Goal: Task Accomplishment & Management: Use online tool/utility

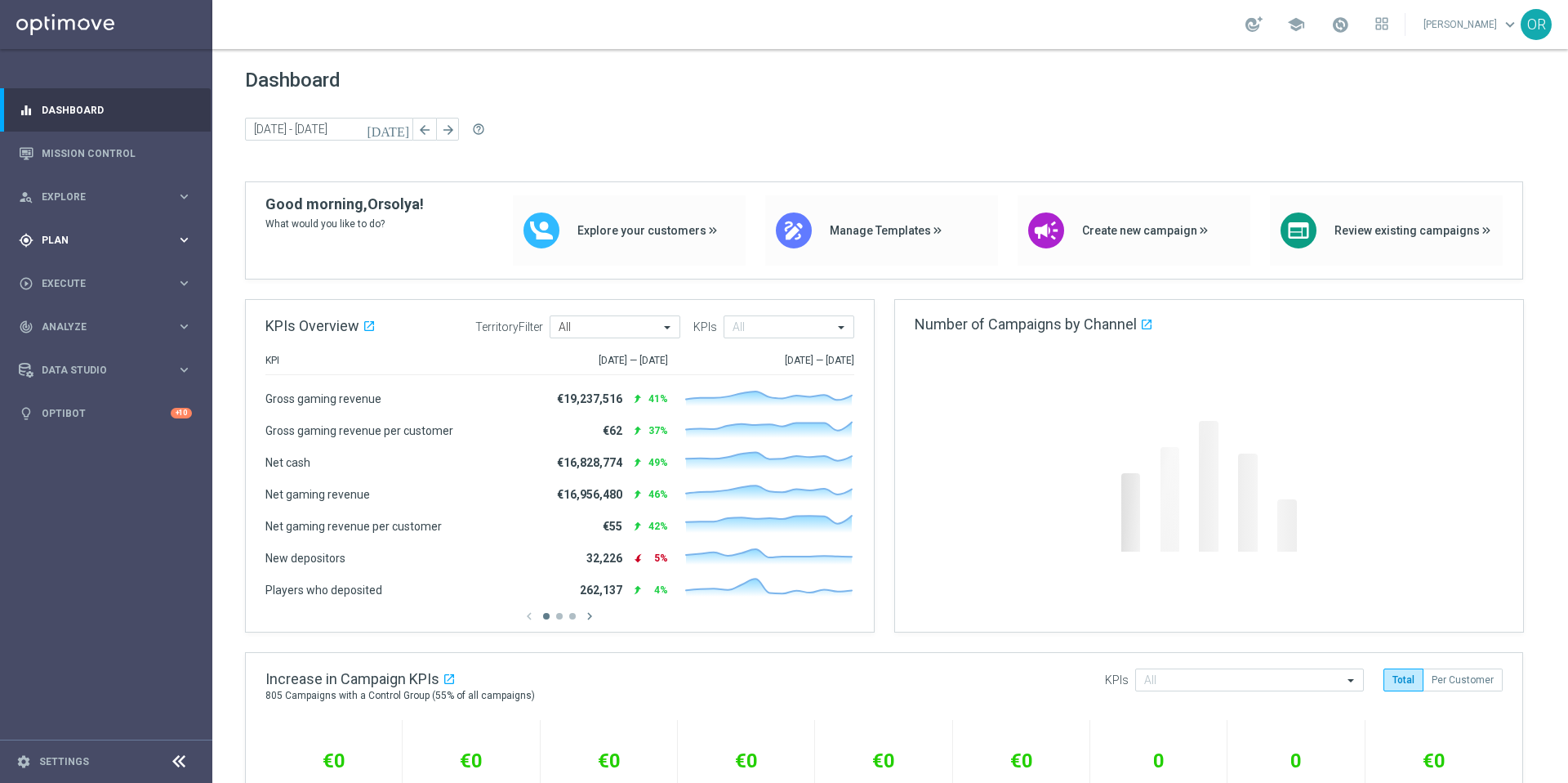
click at [79, 248] on div "gps_fixed Plan keyboard_arrow_right" at bounding box center [105, 240] width 211 height 44
click at [87, 327] on button "Templates keyboard_arrow_right" at bounding box center [118, 323] width 150 height 13
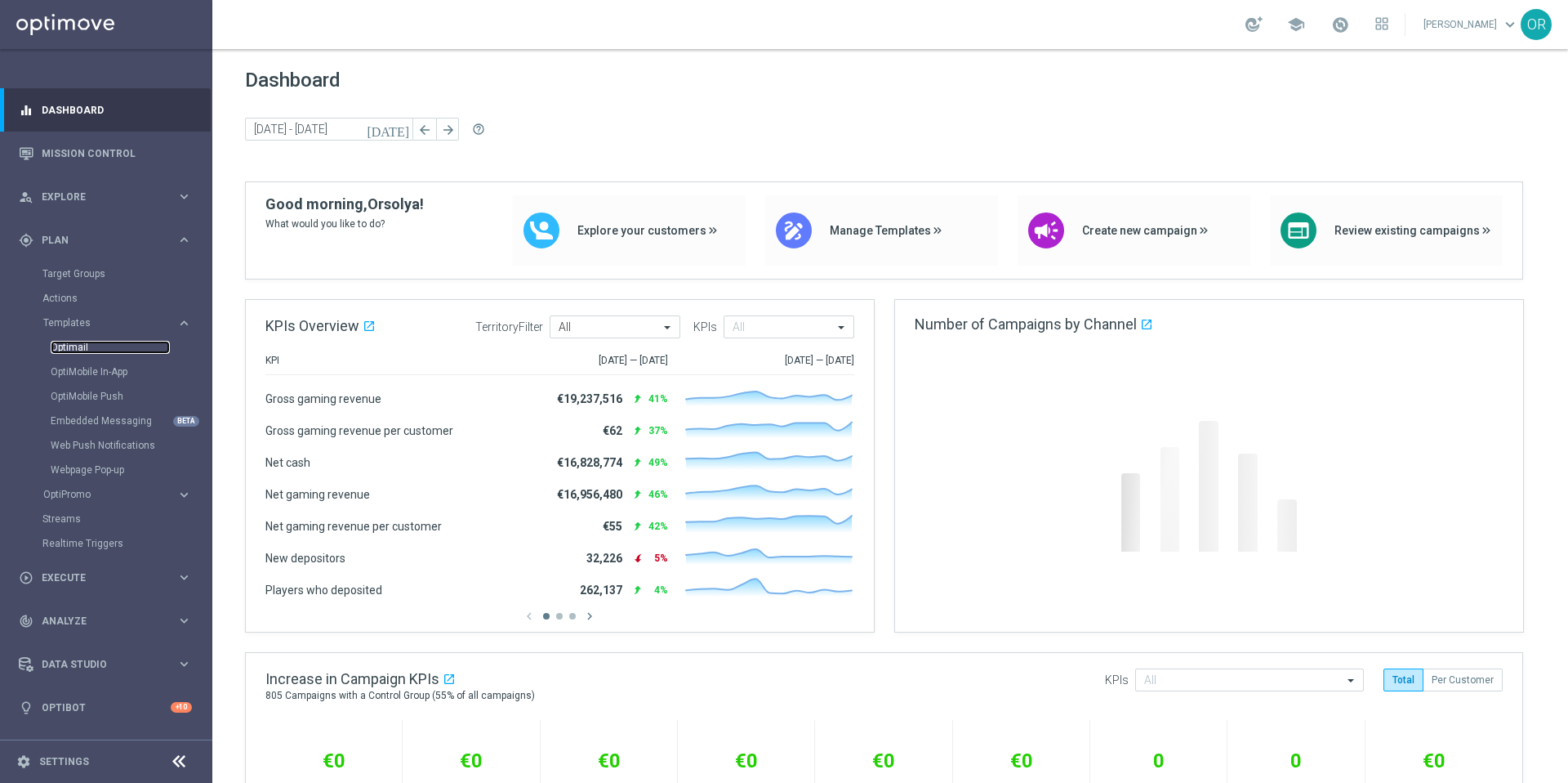
click at [89, 346] on link "Optimail" at bounding box center [110, 347] width 120 height 13
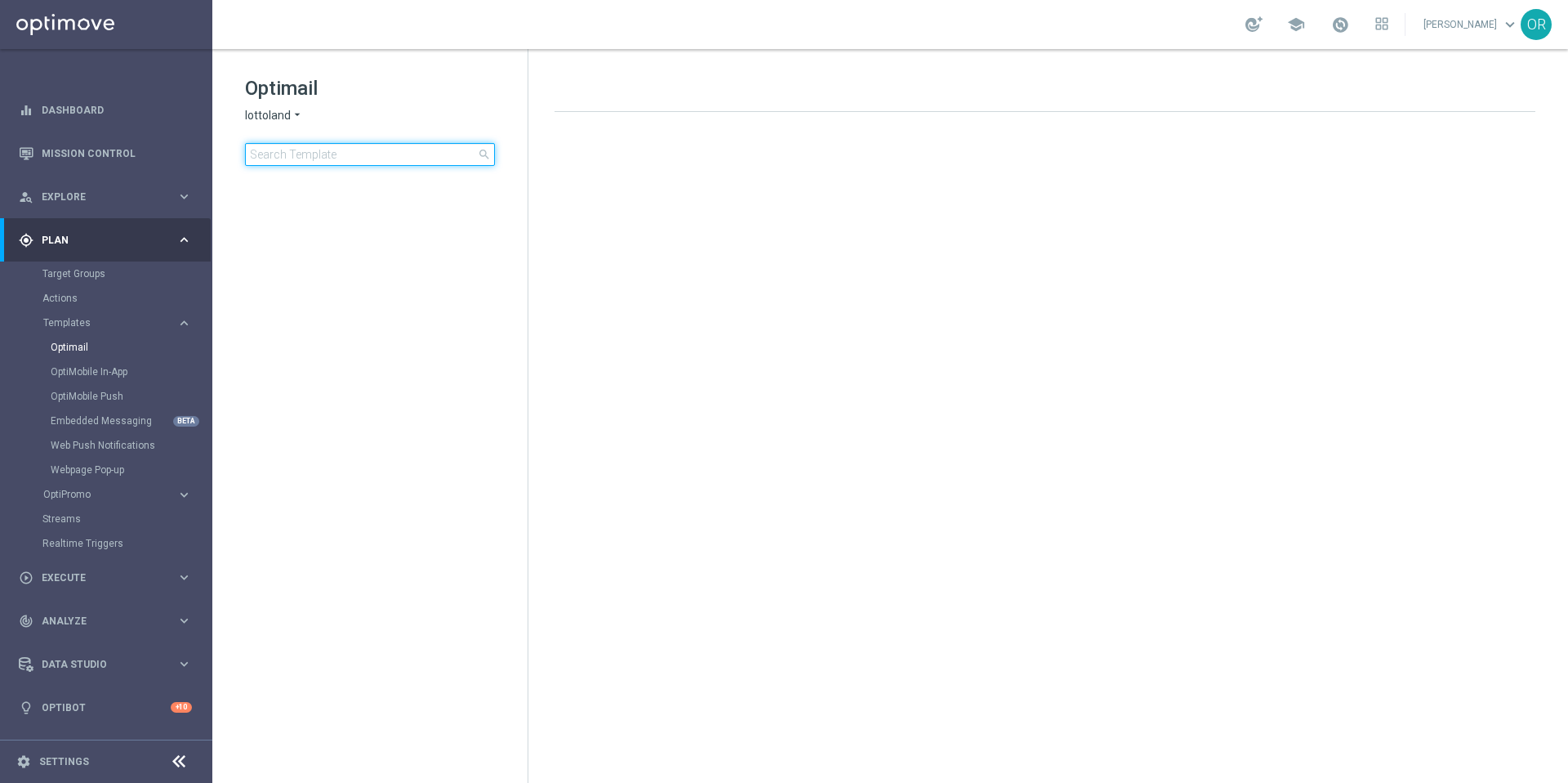
click at [367, 156] on input at bounding box center [369, 155] width 250 height 23
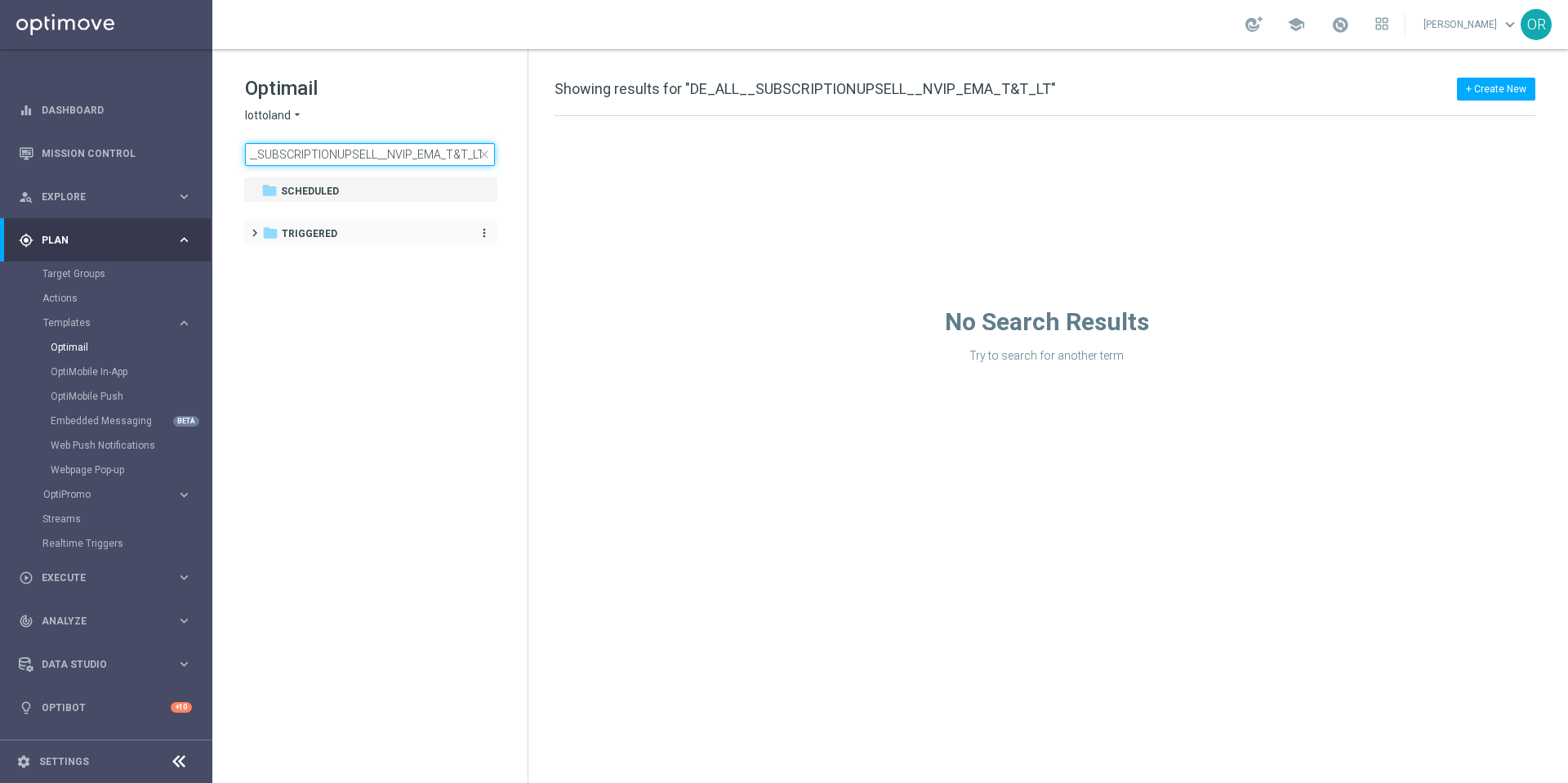
type input "DE_ALL__SUBSCRIPTIONUPSELL__NVIP_EMA_T&T_LT"
click at [363, 227] on div "folder Triggered" at bounding box center [362, 234] width 200 height 19
click at [353, 257] on div "folder CRM" at bounding box center [371, 260] width 188 height 19
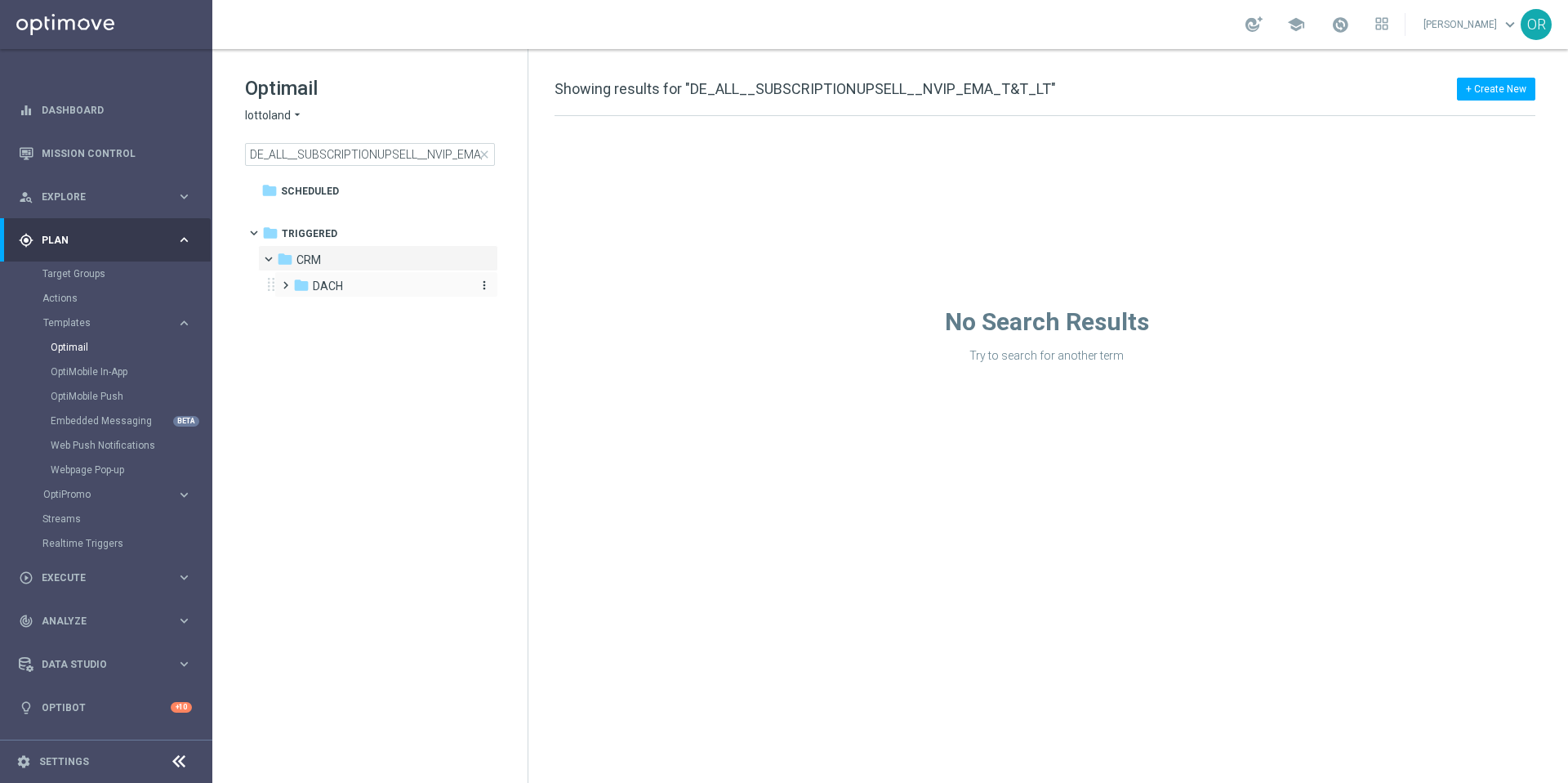
click at [375, 287] on div "folder DACH" at bounding box center [380, 287] width 174 height 19
click at [384, 313] on span "DACH_nrt_purchased_tickets" at bounding box center [399, 311] width 141 height 14
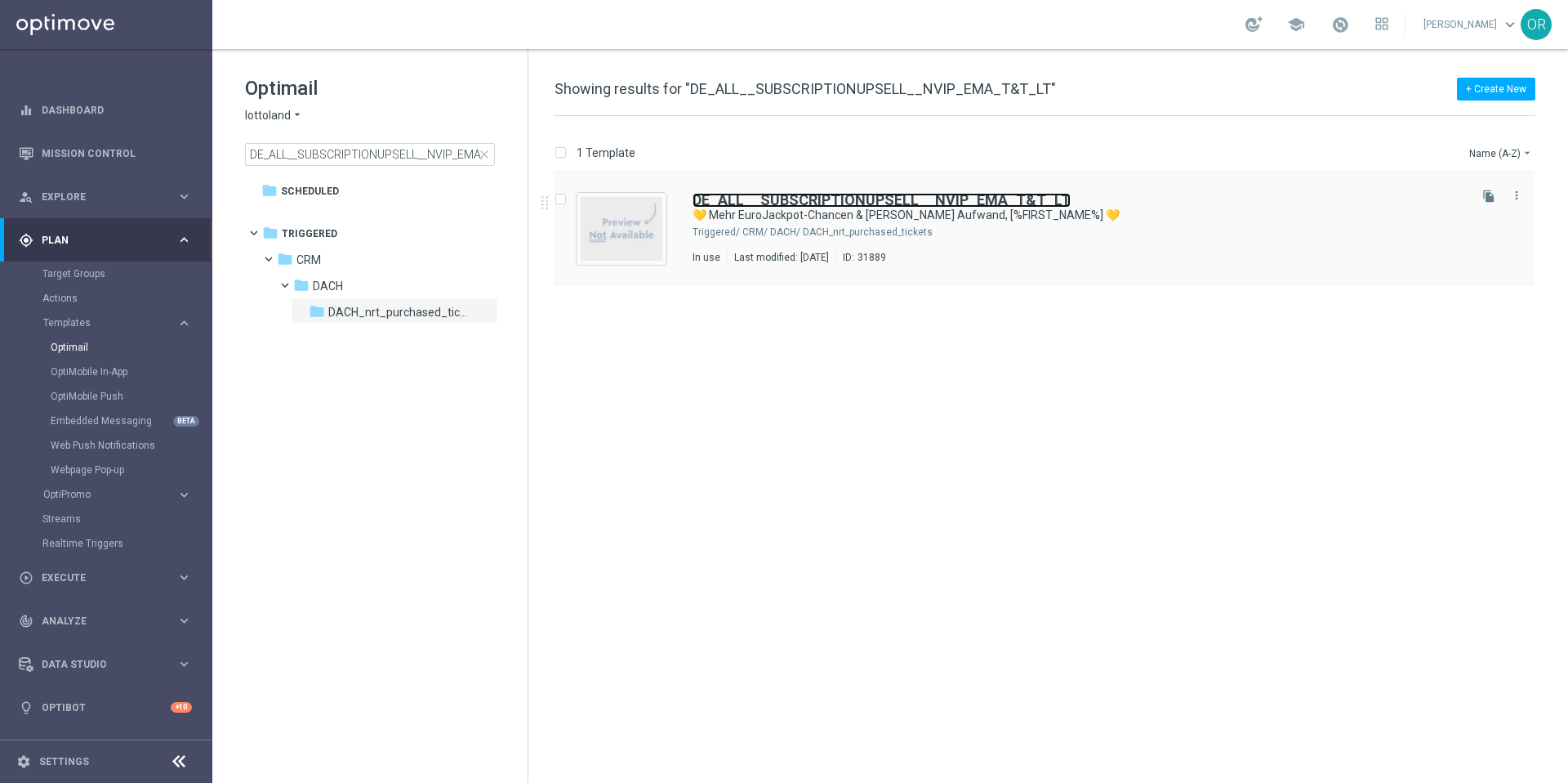
click at [776, 201] on b "DE_ALL__SUBSCRIPTIONUPSELL__NVIP_EMA_T&T_LT" at bounding box center [882, 199] width 378 height 17
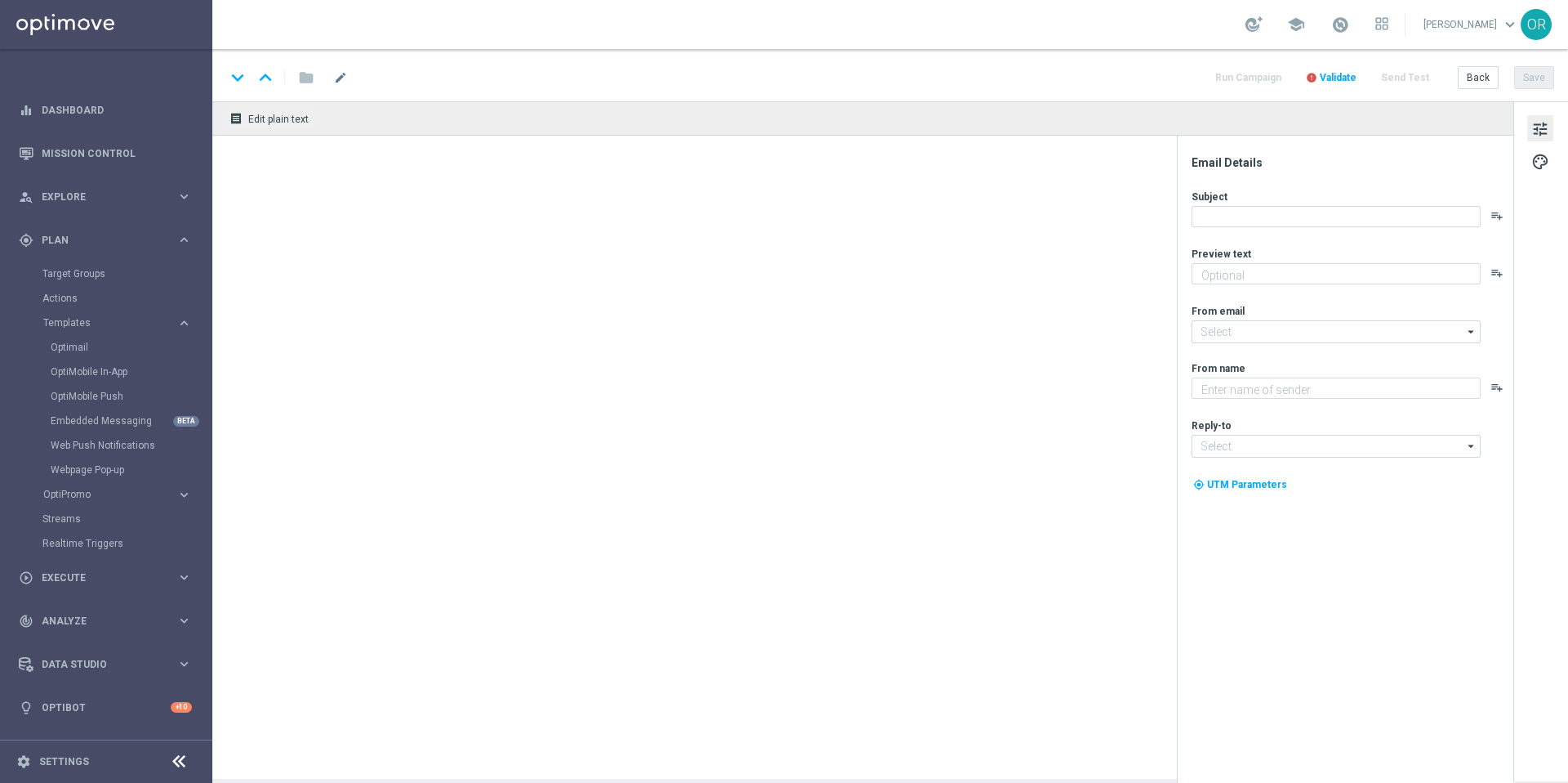
type textarea "Jetzt Abo aktivieren und keine Ziehung mehr verpassen"
type input "[EMAIL_ADDRESS][DOMAIN_NAME]"
type textarea "Lottoland"
type input "[EMAIL_ADDRESS][DOMAIN_NAME]"
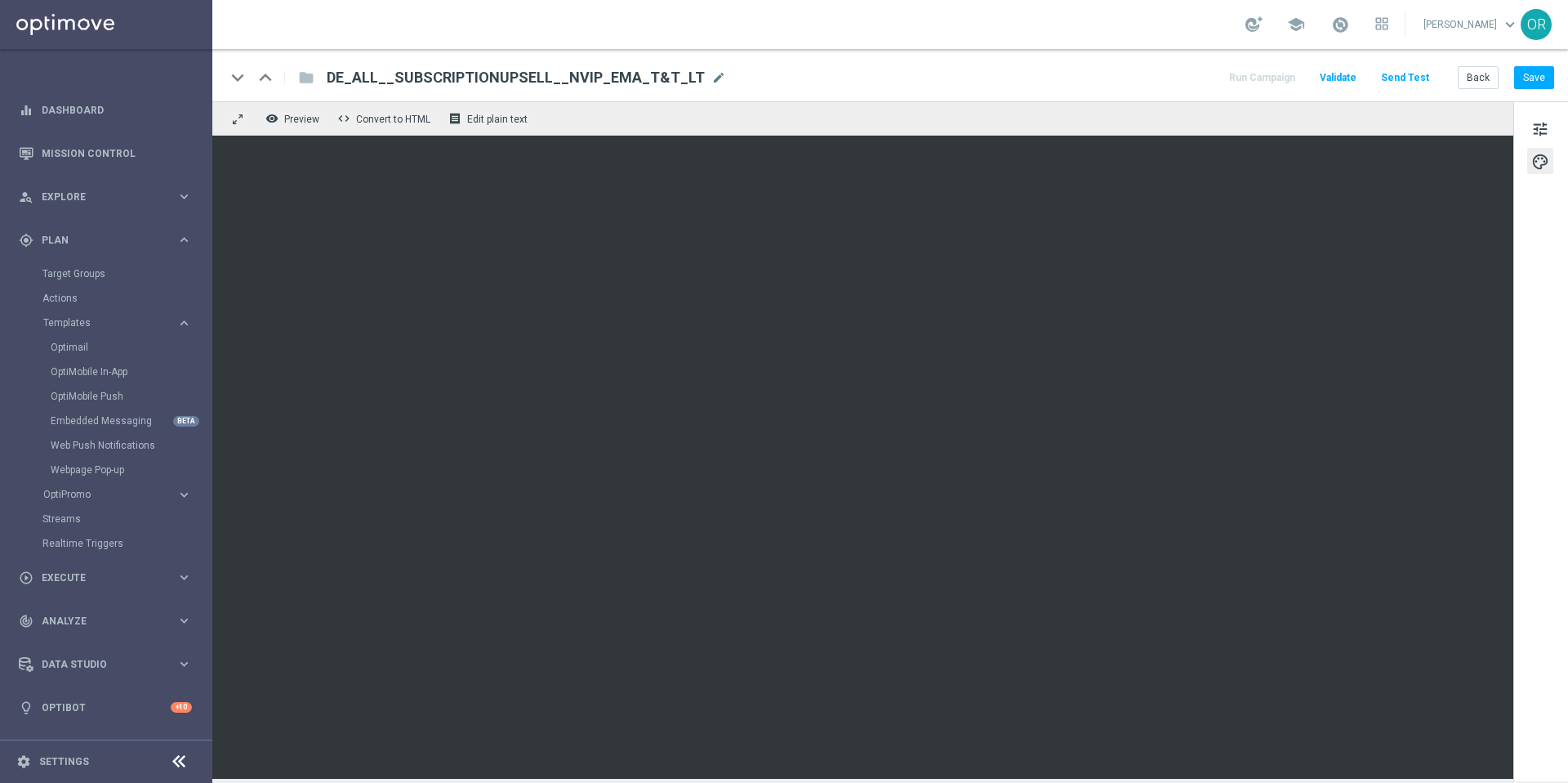
click at [1012, 91] on div "keyboard_arrow_down keyboard_arrow_up folder DE_ALL__SUBSCRIPTIONUPSELL__NVIP_E…" at bounding box center [890, 75] width 1356 height 52
click at [90, 143] on link "Mission Control" at bounding box center [117, 154] width 150 height 44
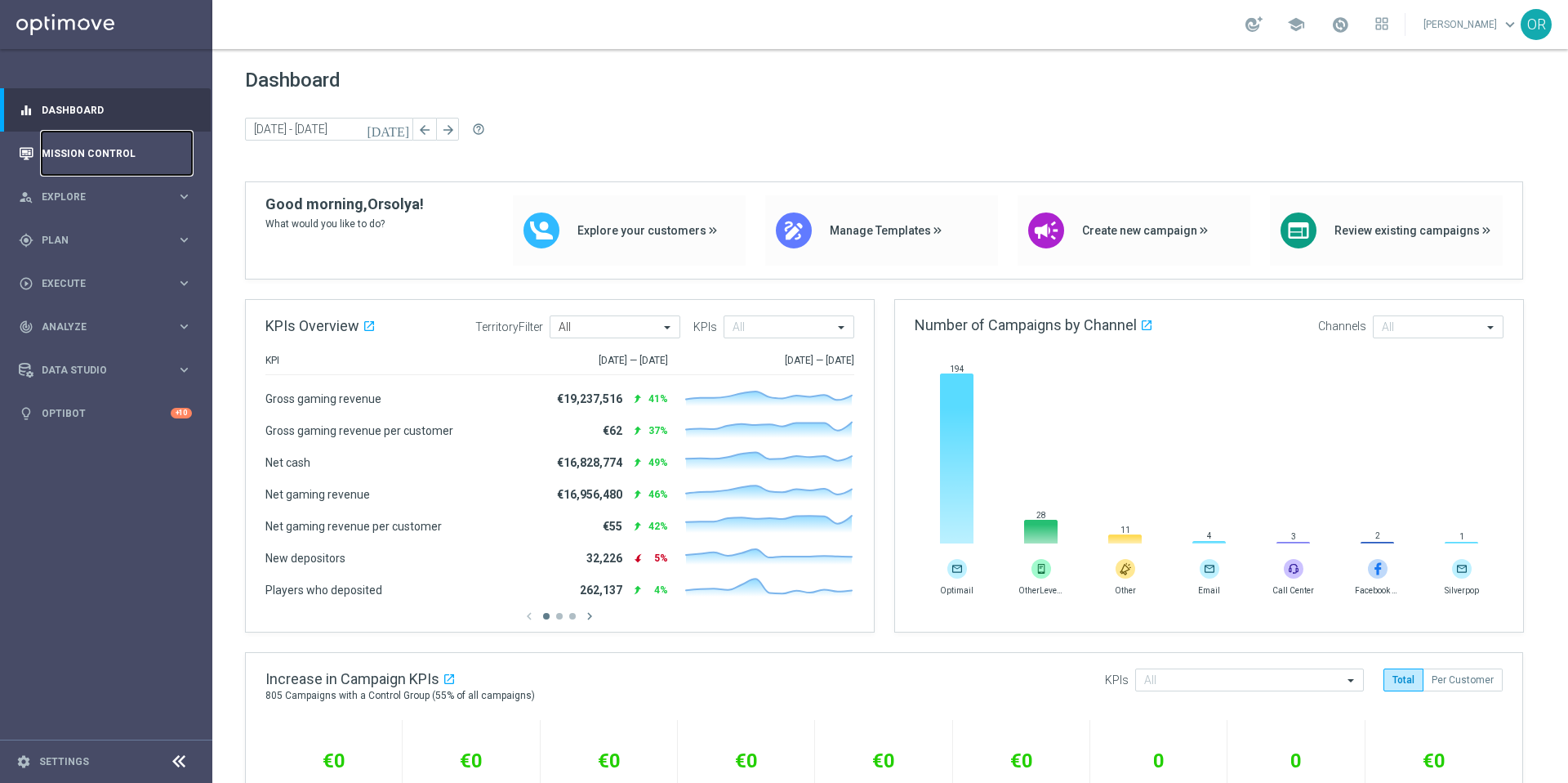
click at [127, 159] on link "Mission Control" at bounding box center [117, 154] width 150 height 44
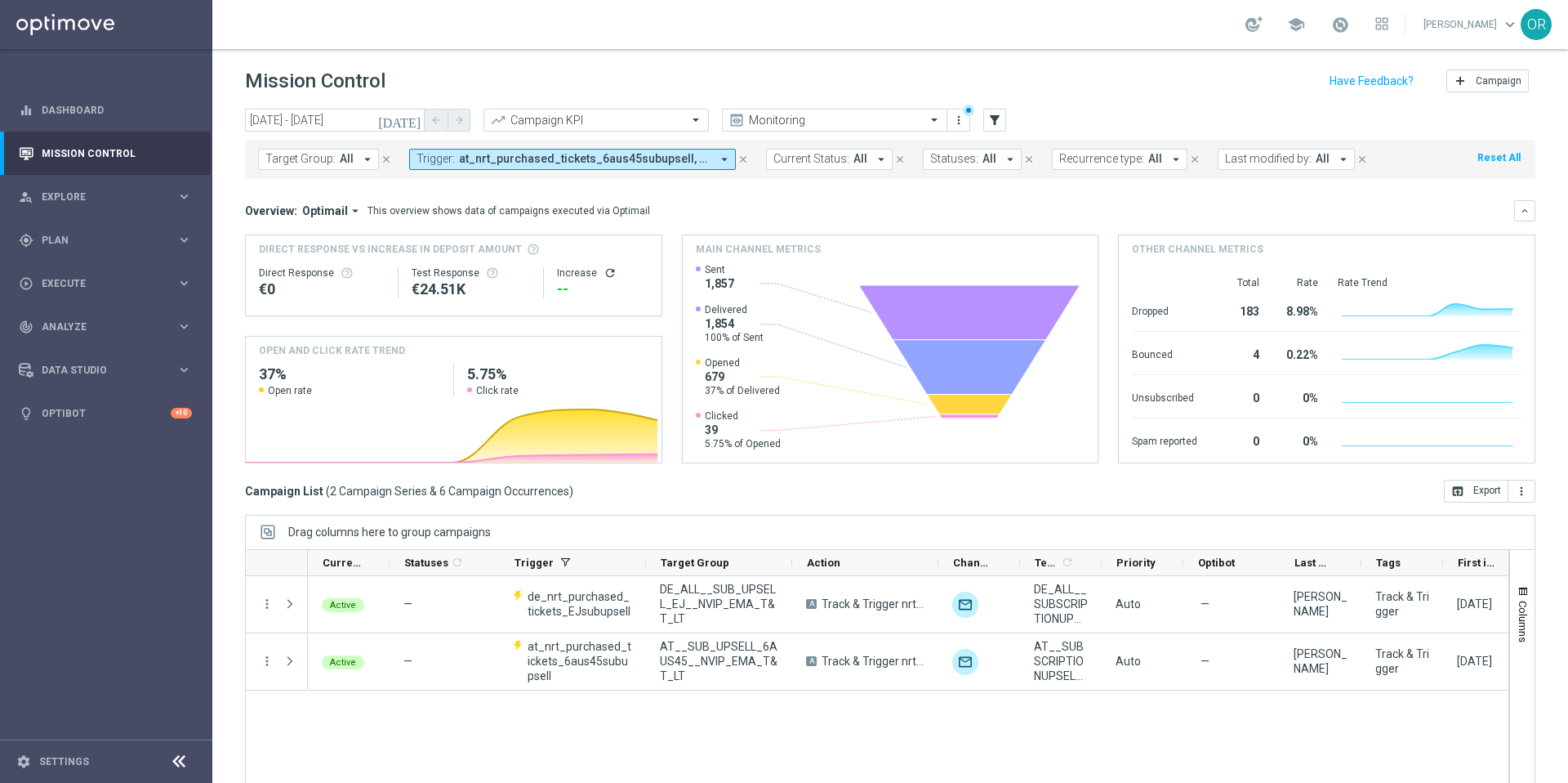
click at [416, 117] on icon "[DATE]" at bounding box center [400, 120] width 44 height 14
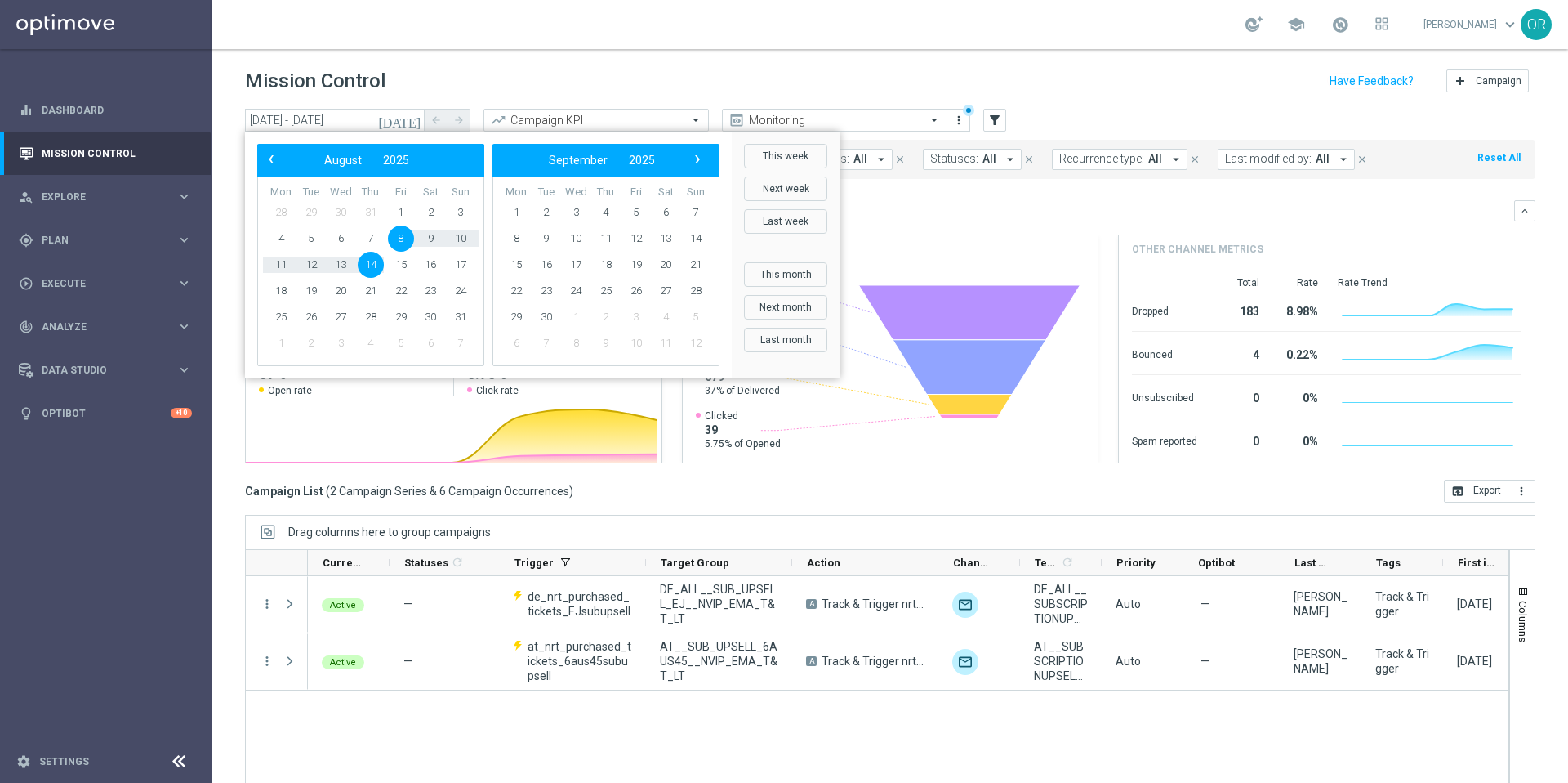
click at [404, 237] on span "8" at bounding box center [401, 239] width 27 height 27
click at [287, 290] on span "18" at bounding box center [281, 291] width 27 height 27
type input "08 Aug 2025 - 18 Aug 2025"
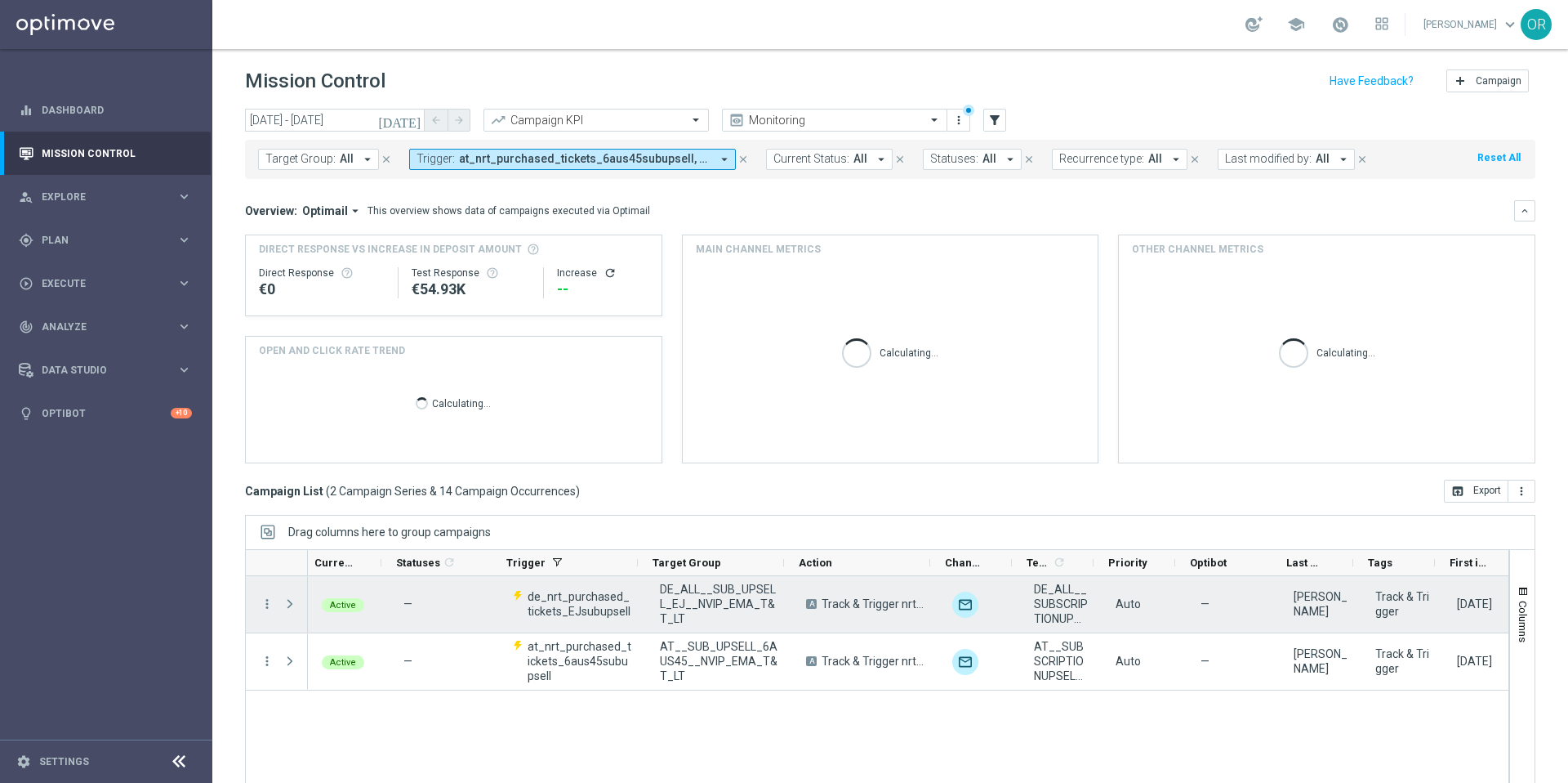
scroll to position [0, 191]
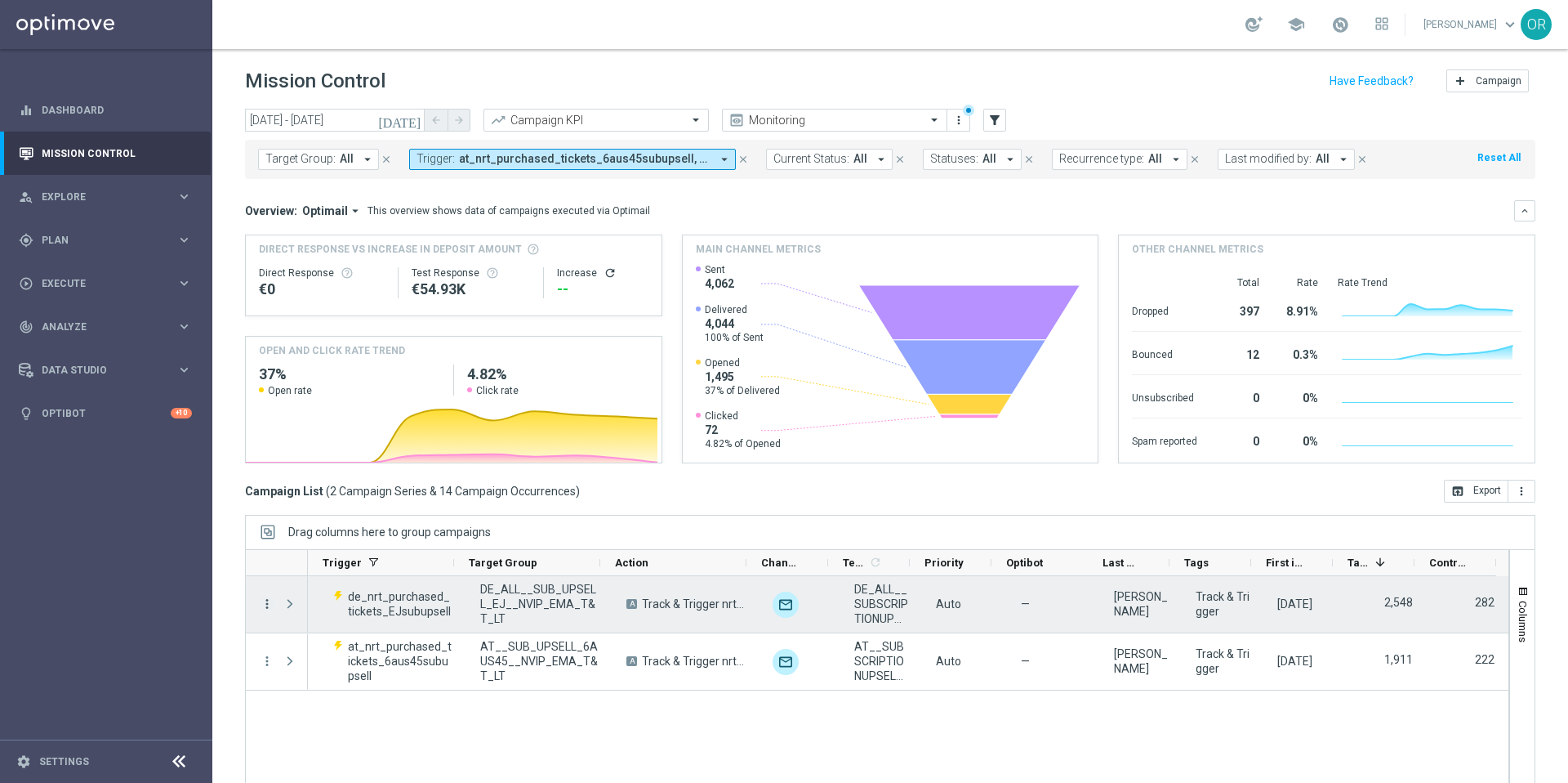
click at [267, 607] on icon "more_vert" at bounding box center [267, 603] width 14 height 14
click at [346, 639] on span "Campaign Metrics" at bounding box center [342, 637] width 85 height 11
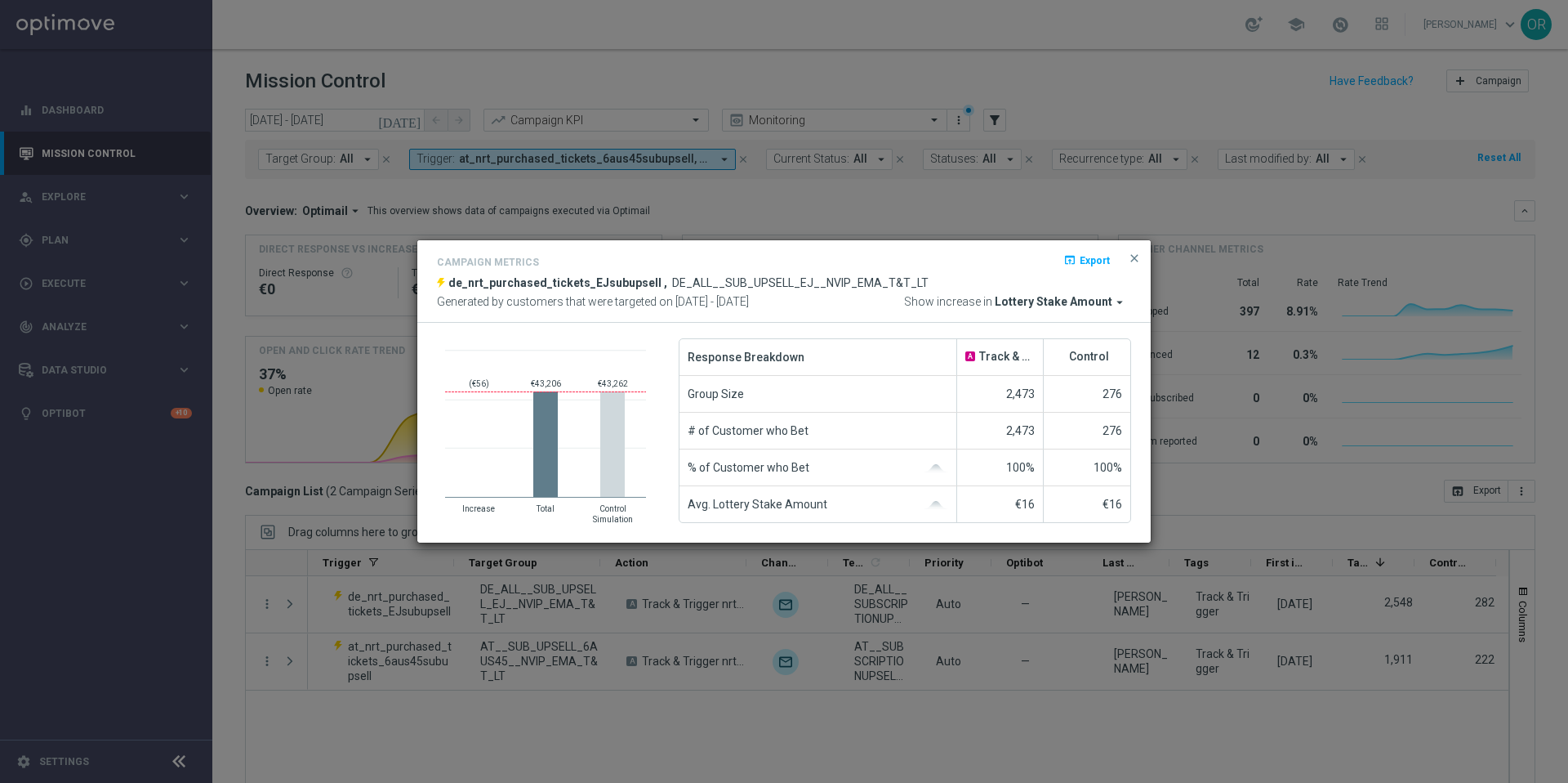
click at [1115, 302] on icon "arrow_drop_down" at bounding box center [1119, 302] width 14 height 14
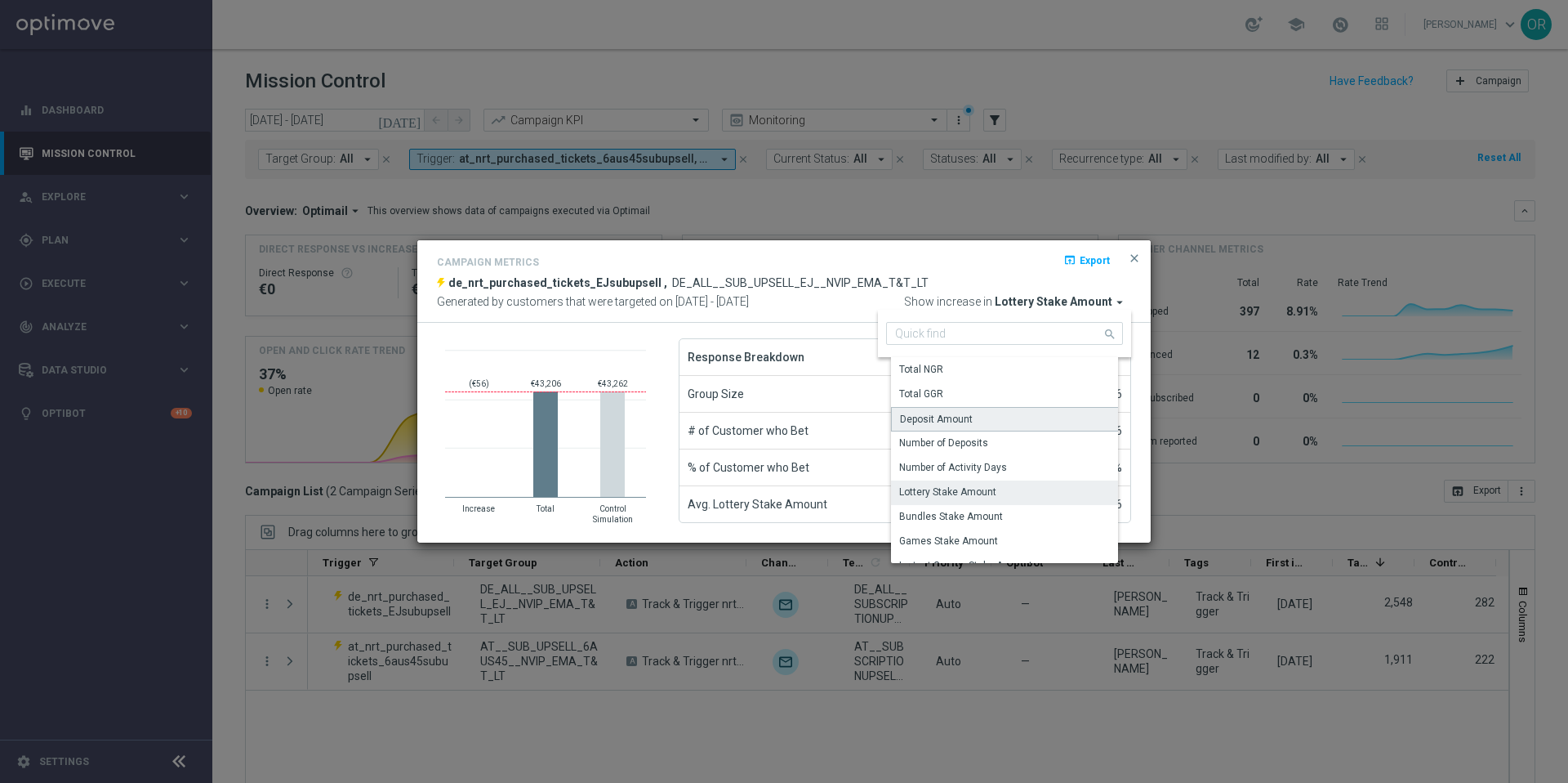
click at [977, 416] on div "Deposit Amount" at bounding box center [1011, 419] width 239 height 25
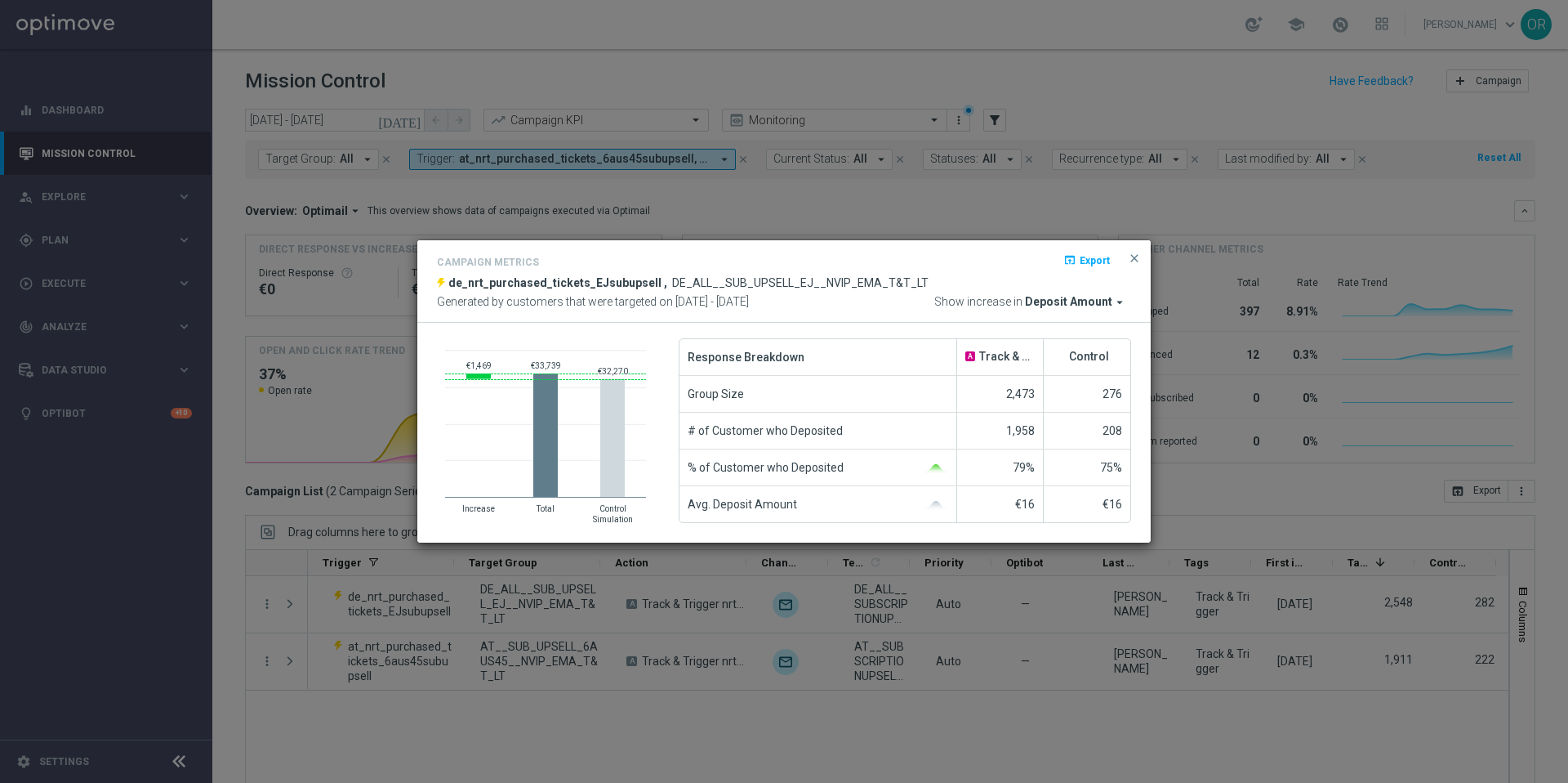
click at [1104, 306] on span "Deposit Amount" at bounding box center [1069, 302] width 87 height 14
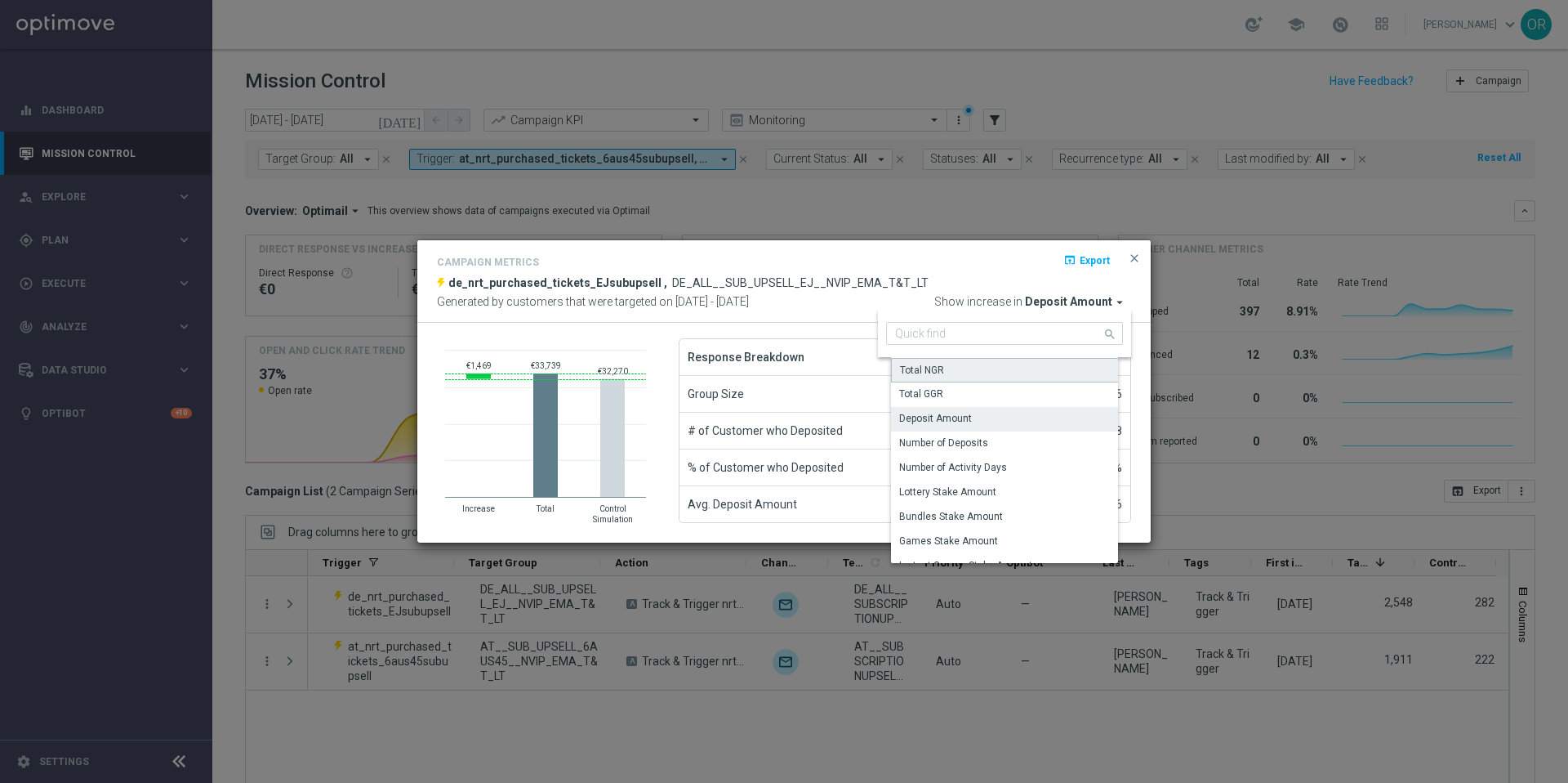
click at [973, 376] on div "Total NGR" at bounding box center [1011, 370] width 239 height 25
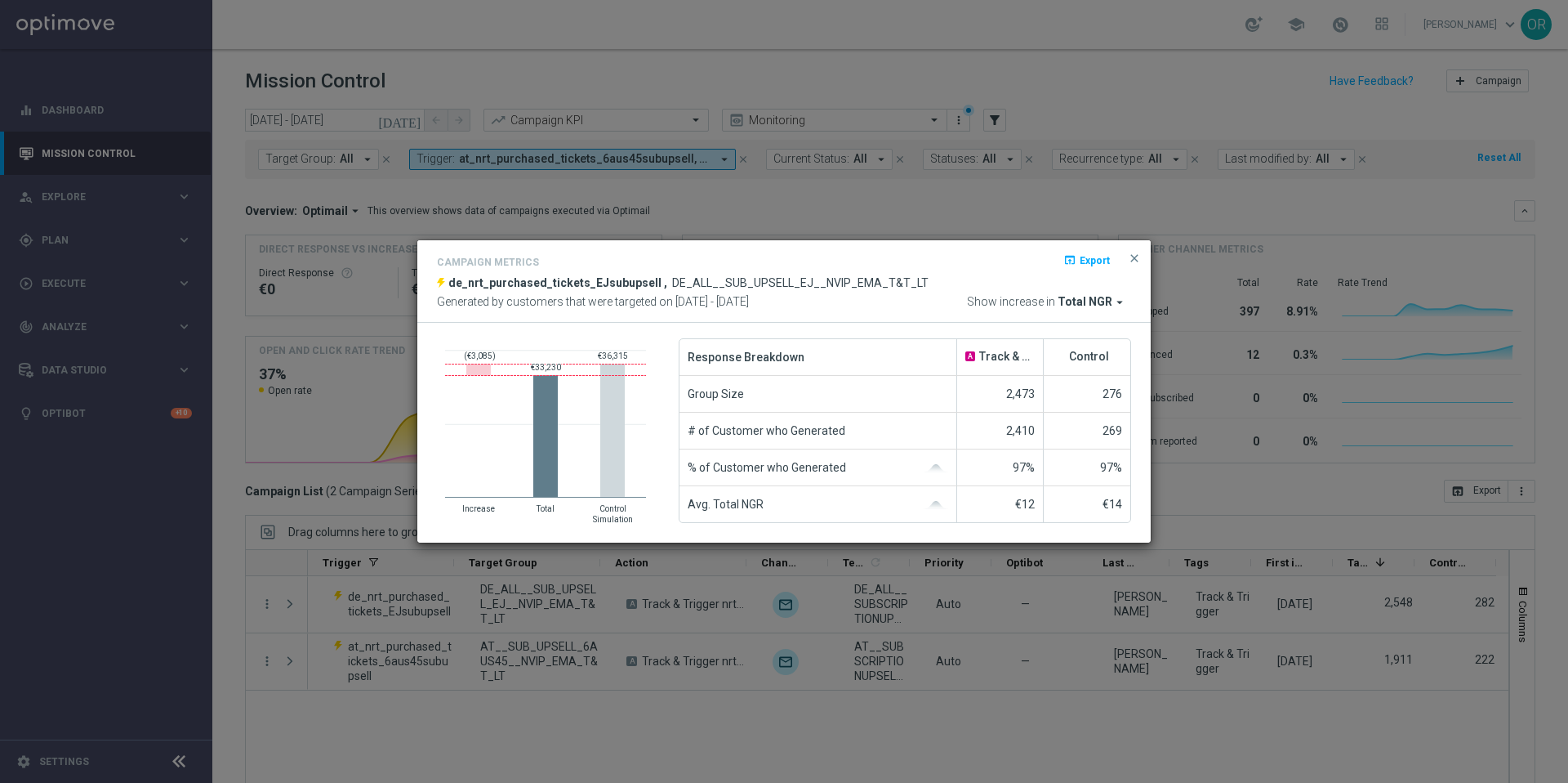
click at [1117, 306] on icon "arrow_drop_down" at bounding box center [1119, 302] width 14 height 14
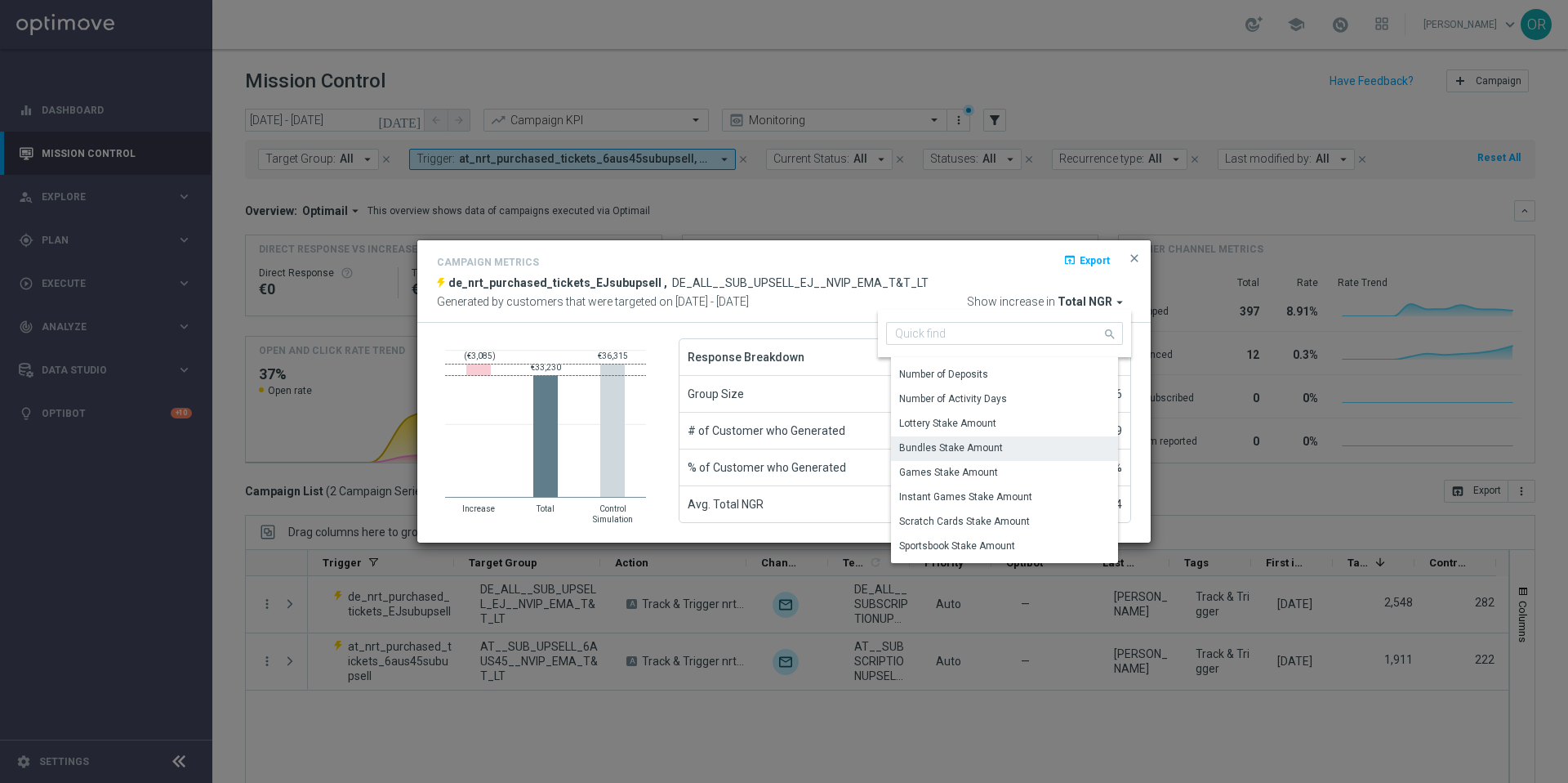
scroll to position [66, 0]
click at [1040, 407] on div "Number of Activity Days" at bounding box center [1011, 401] width 239 height 23
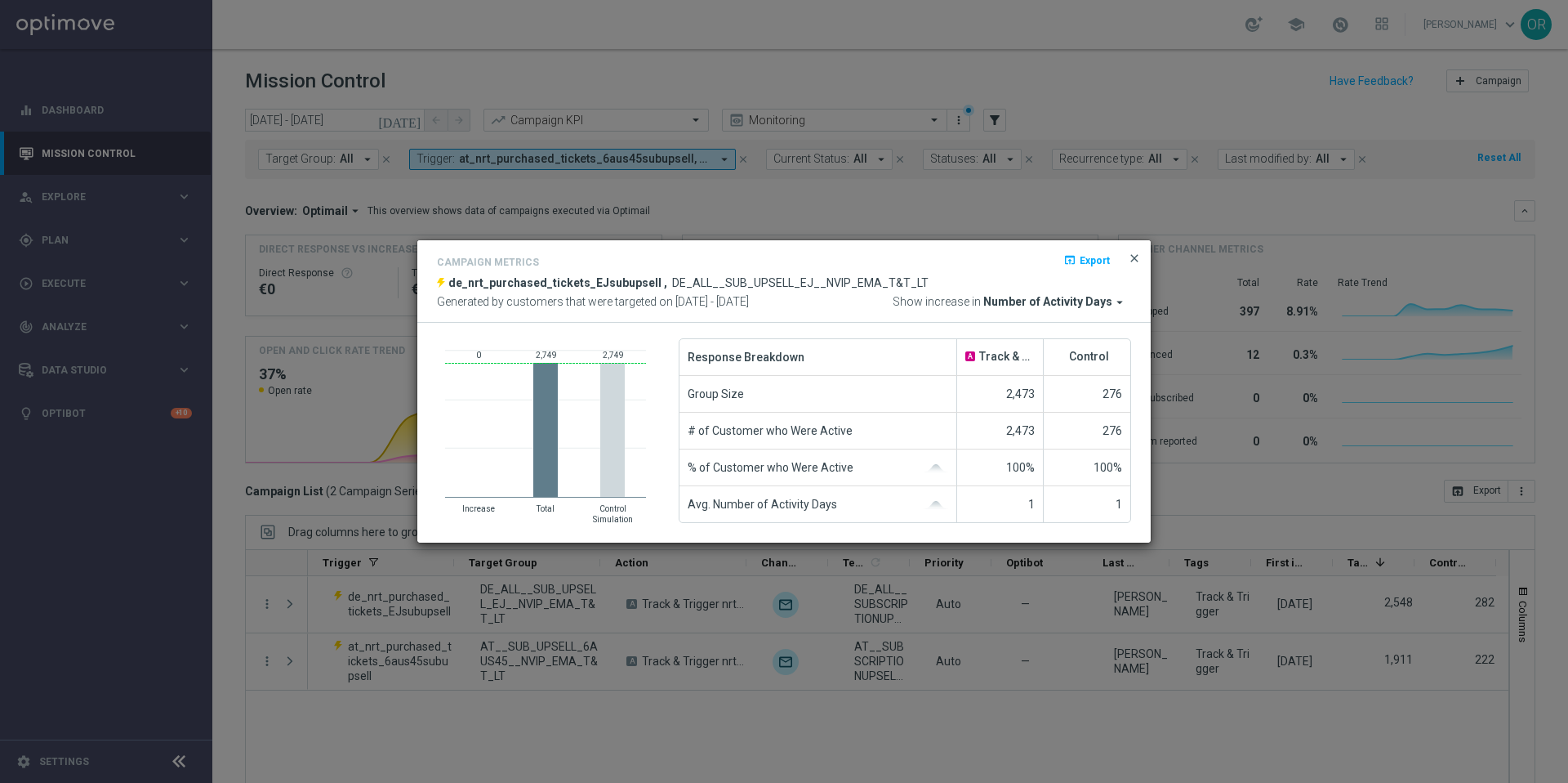
click at [1134, 261] on span "close" at bounding box center [1135, 258] width 13 height 13
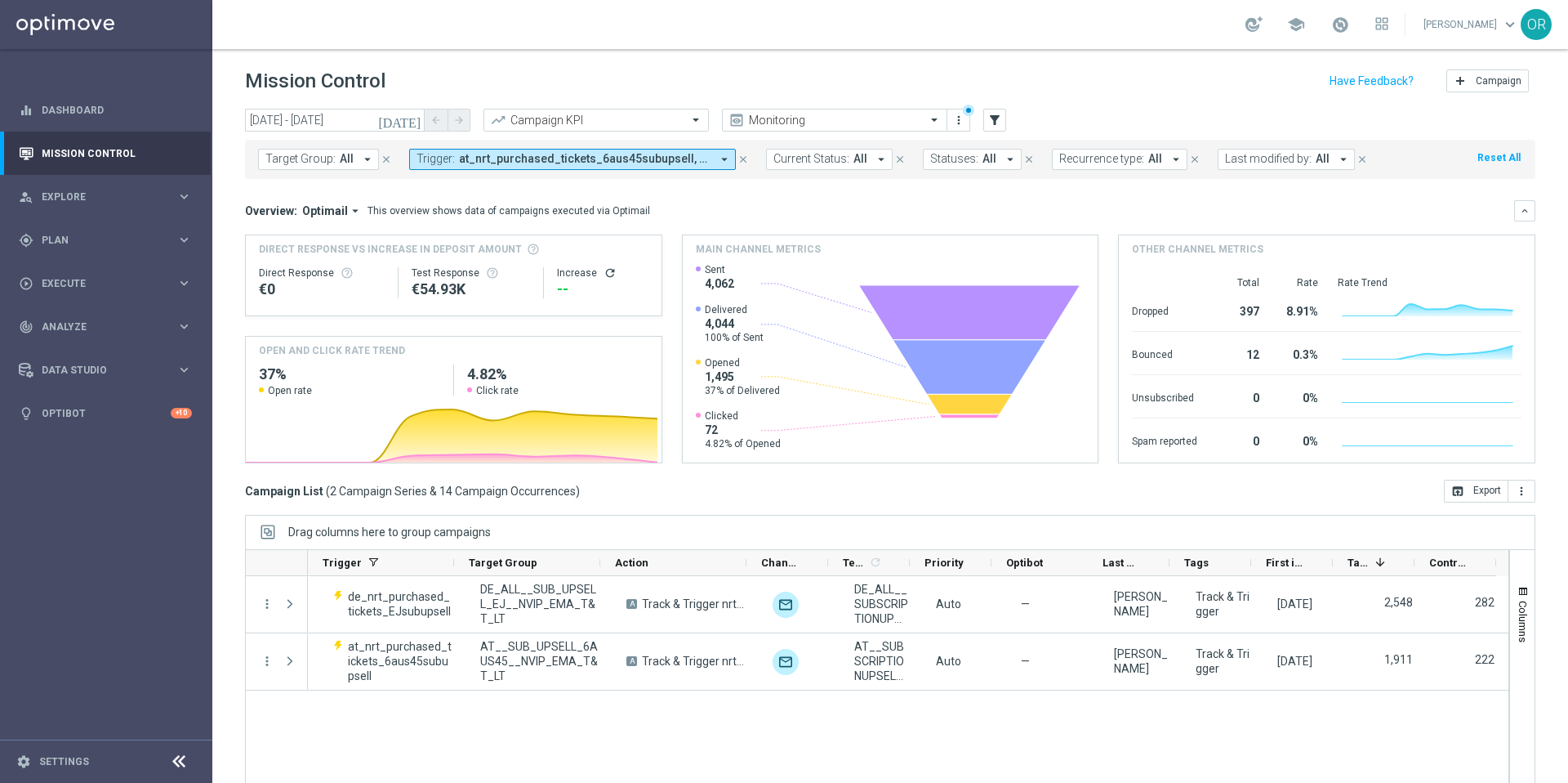
scroll to position [0, 191]
